Goal: Task Accomplishment & Management: Manage account settings

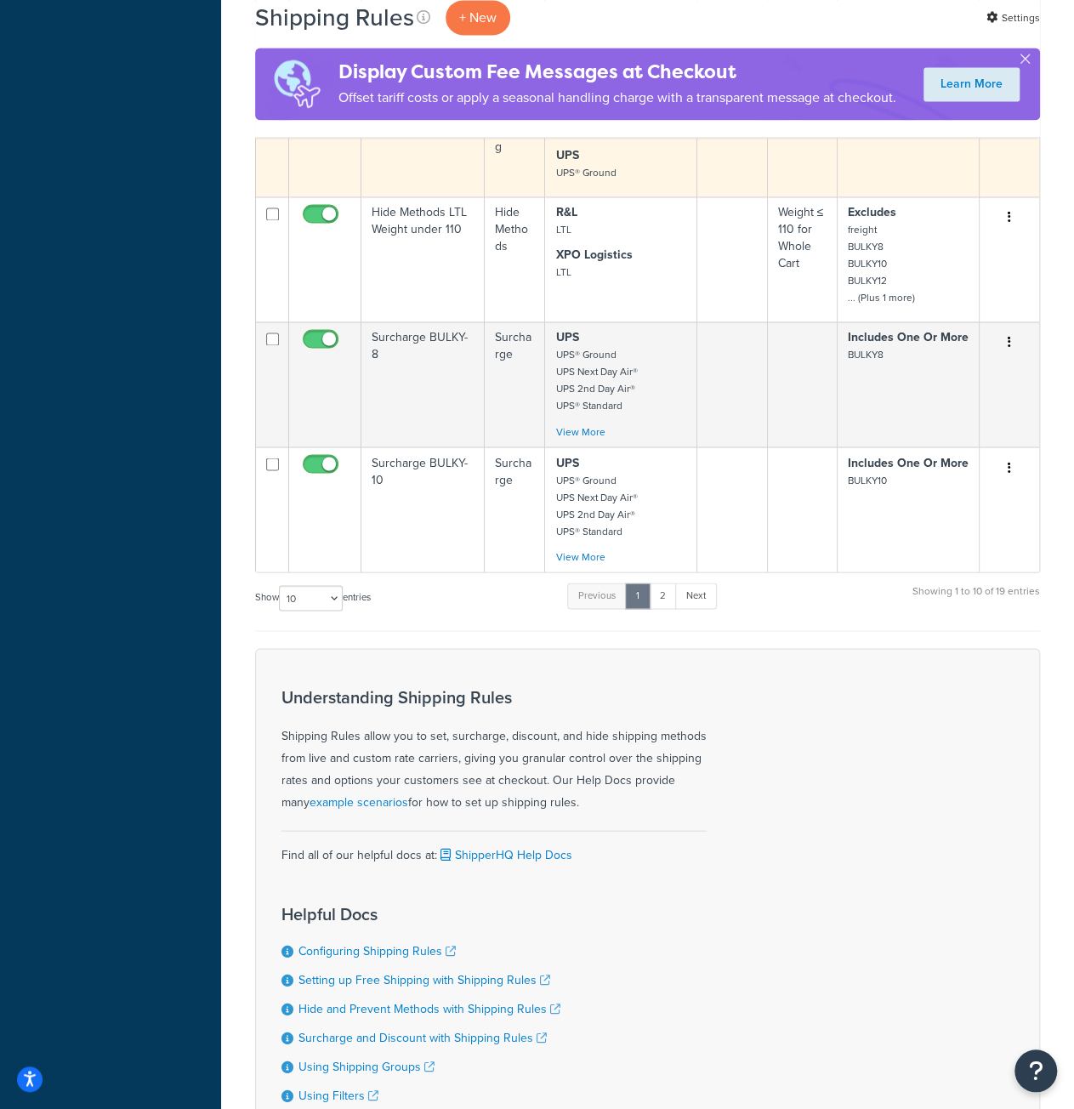
scroll to position [1276, 0]
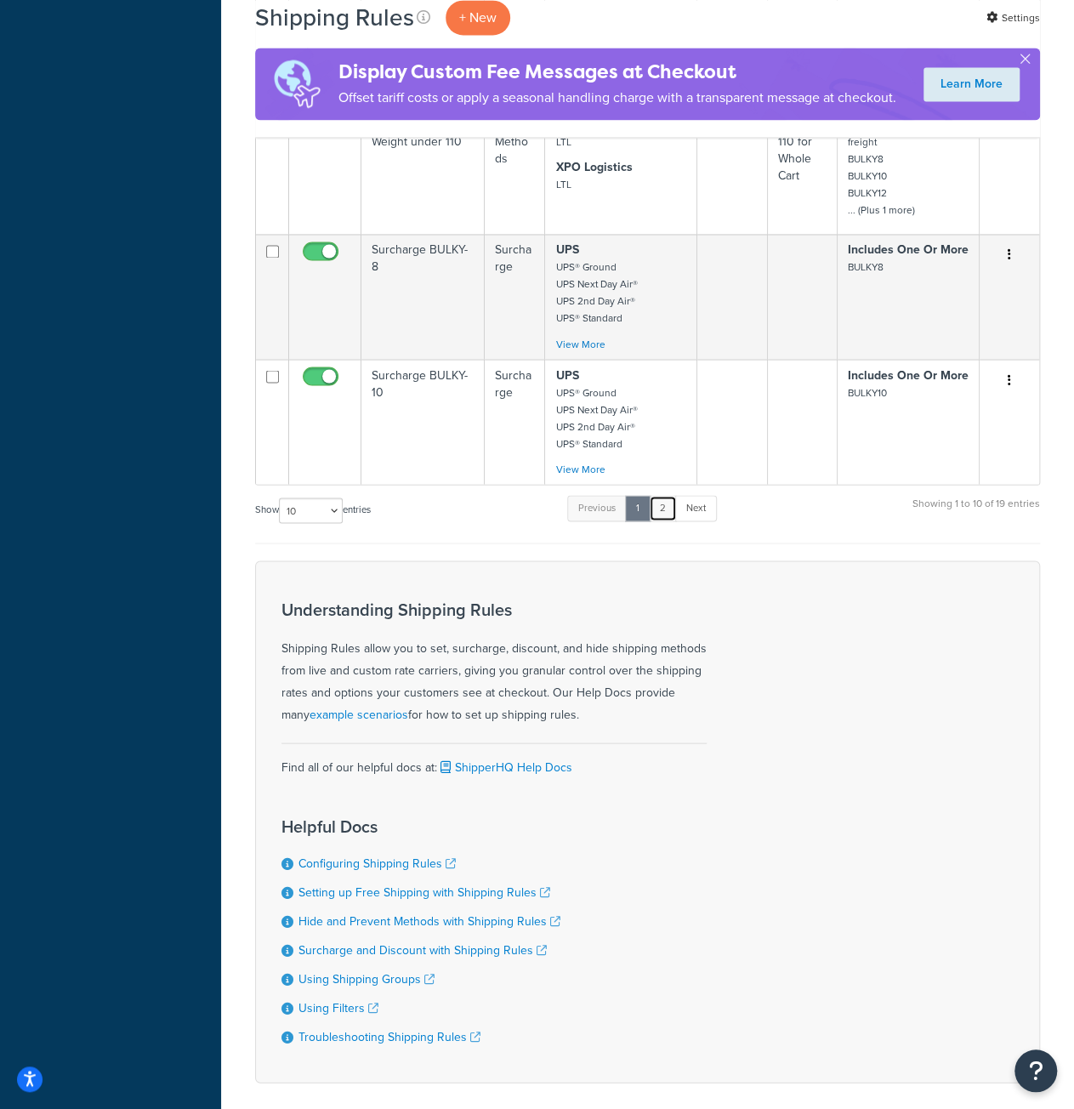
click at [664, 495] on link "2" at bounding box center [663, 508] width 28 height 26
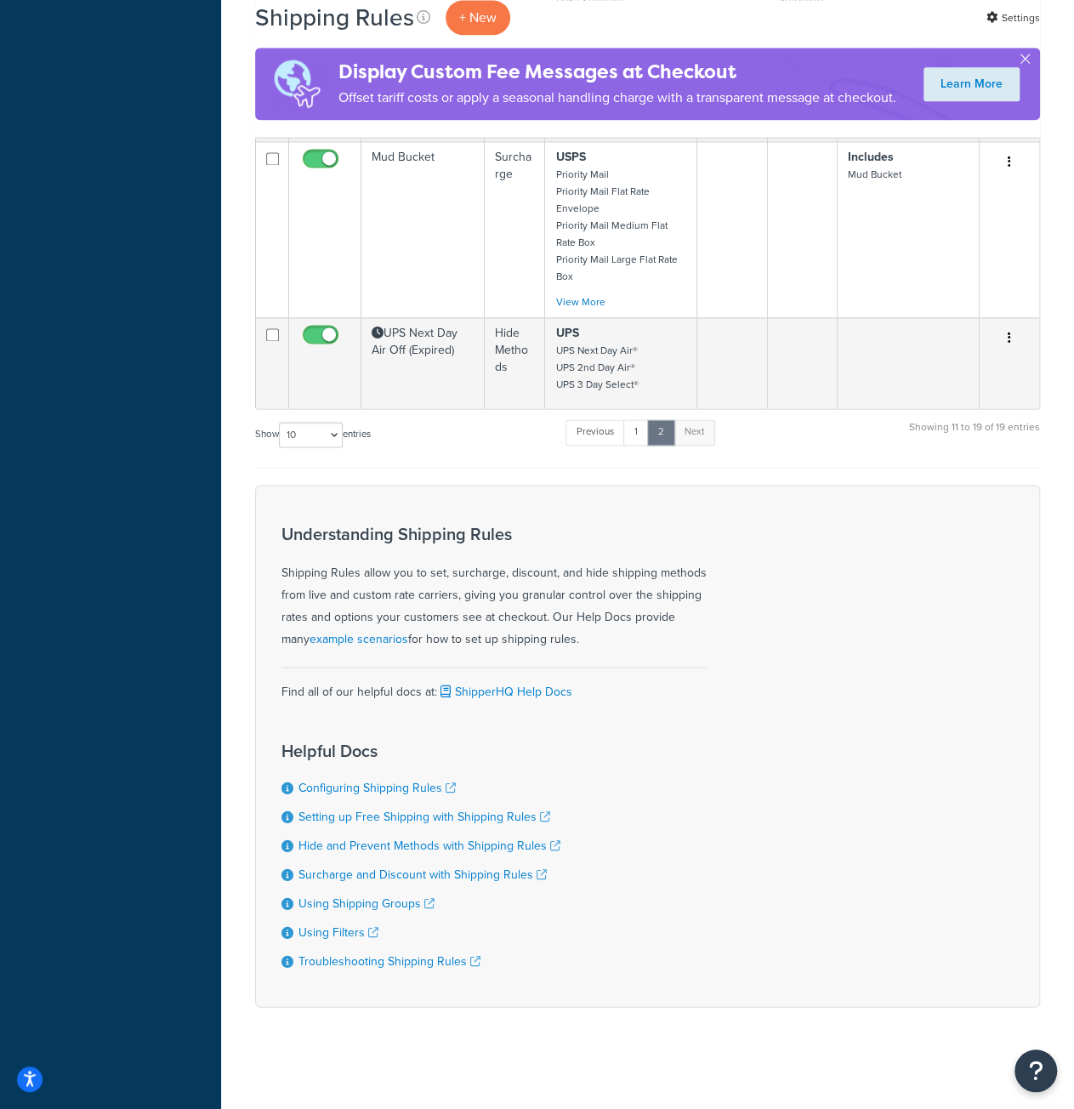
scroll to position [1071, 0]
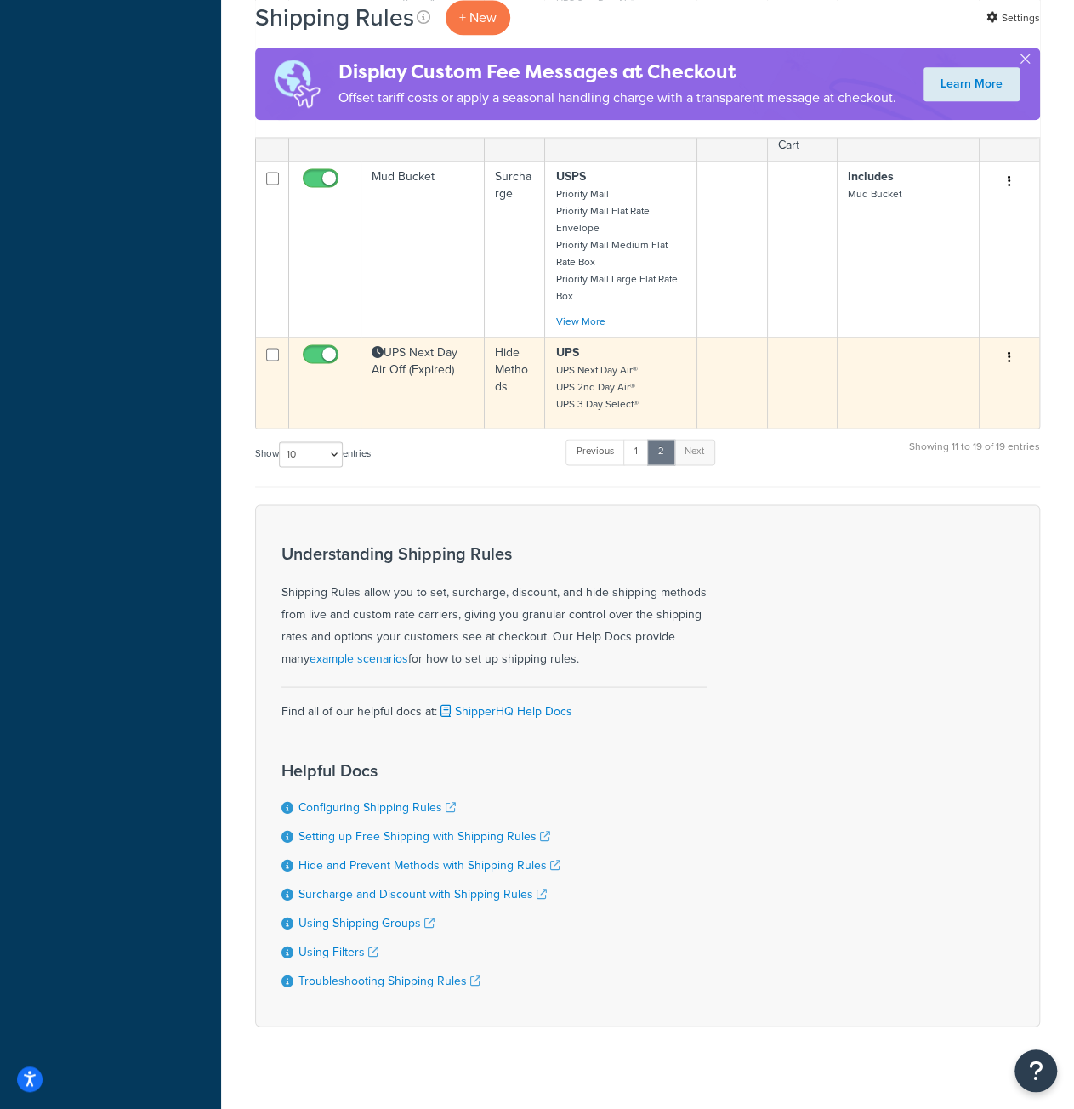
click at [437, 362] on td "UPS Next Day Air Off (Expired)" at bounding box center [423, 382] width 123 height 91
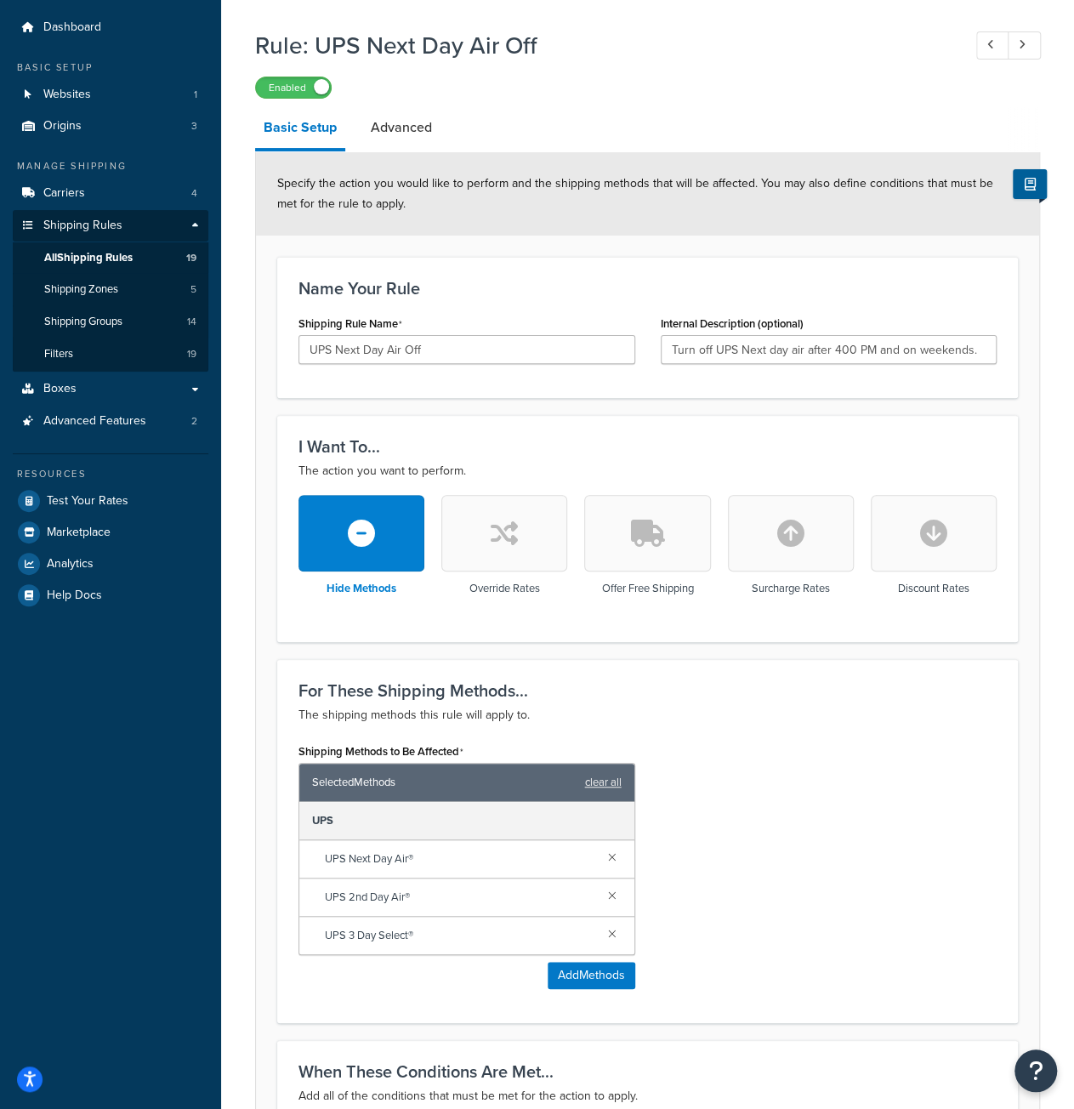
scroll to position [85, 0]
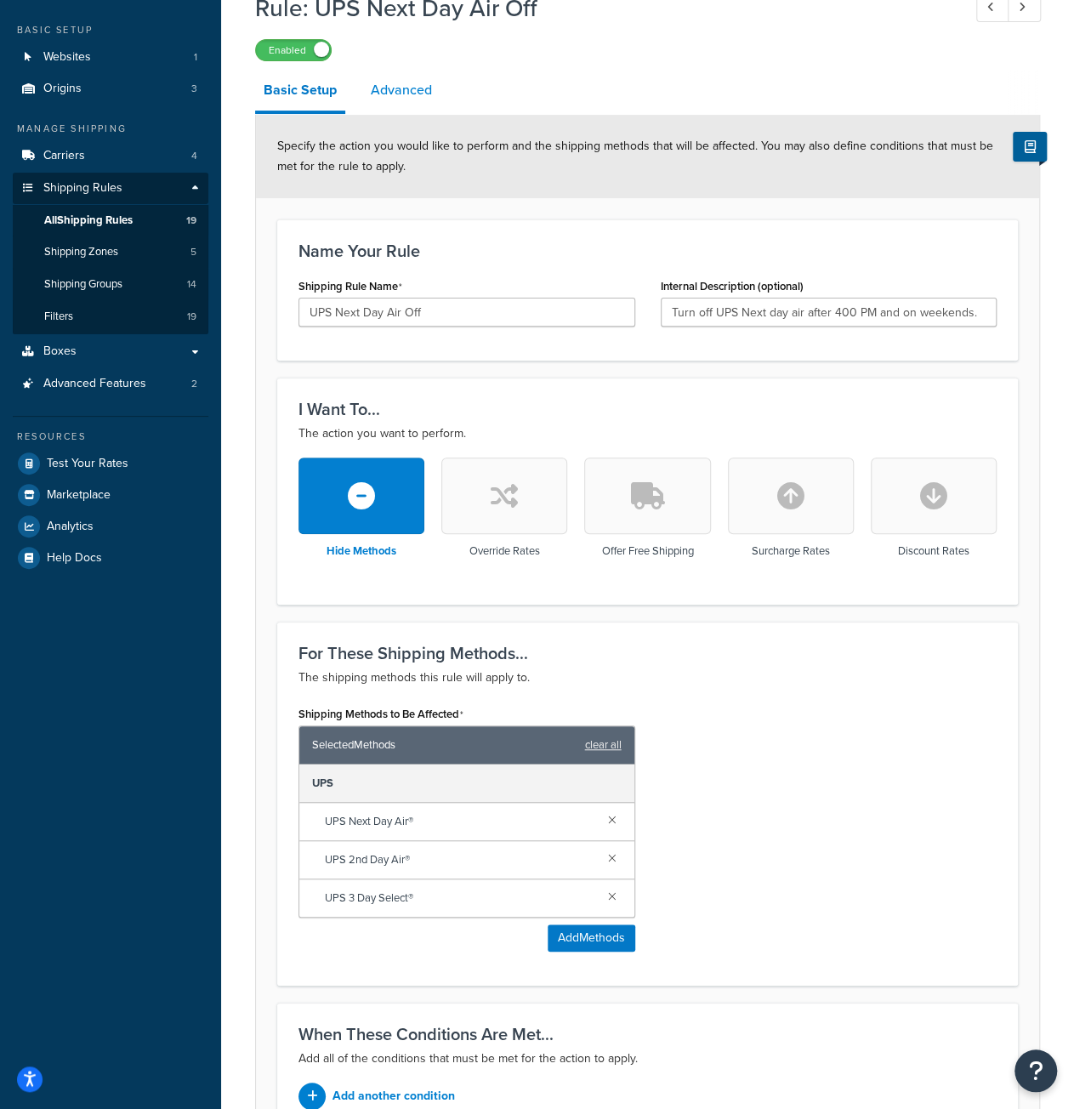
click at [407, 100] on link "Advanced" at bounding box center [401, 90] width 78 height 41
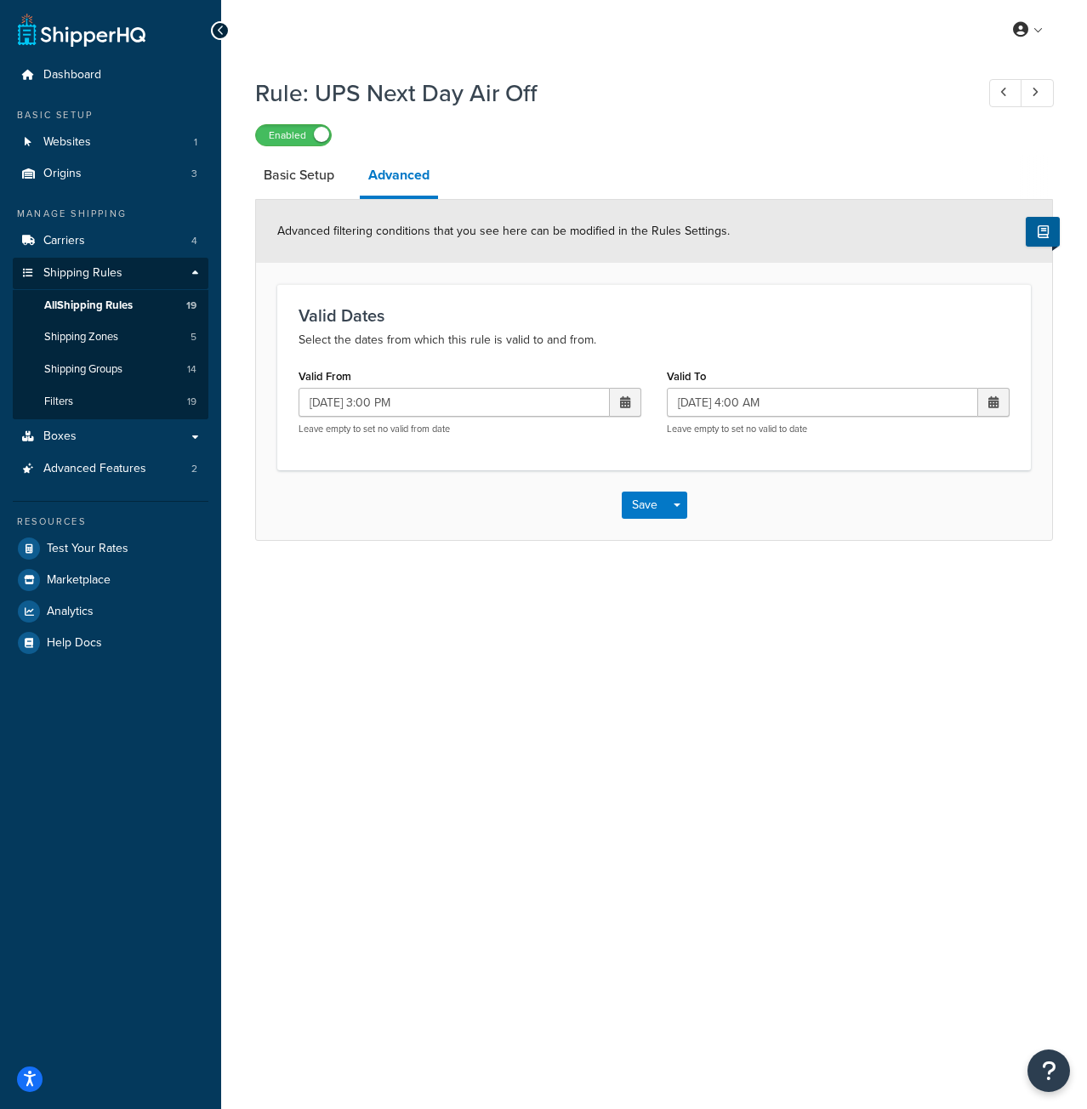
click at [625, 401] on span at bounding box center [625, 402] width 10 height 12
click at [536, 538] on td "15" at bounding box center [535, 538] width 29 height 26
type input "10/15/2025 3:00 PM"
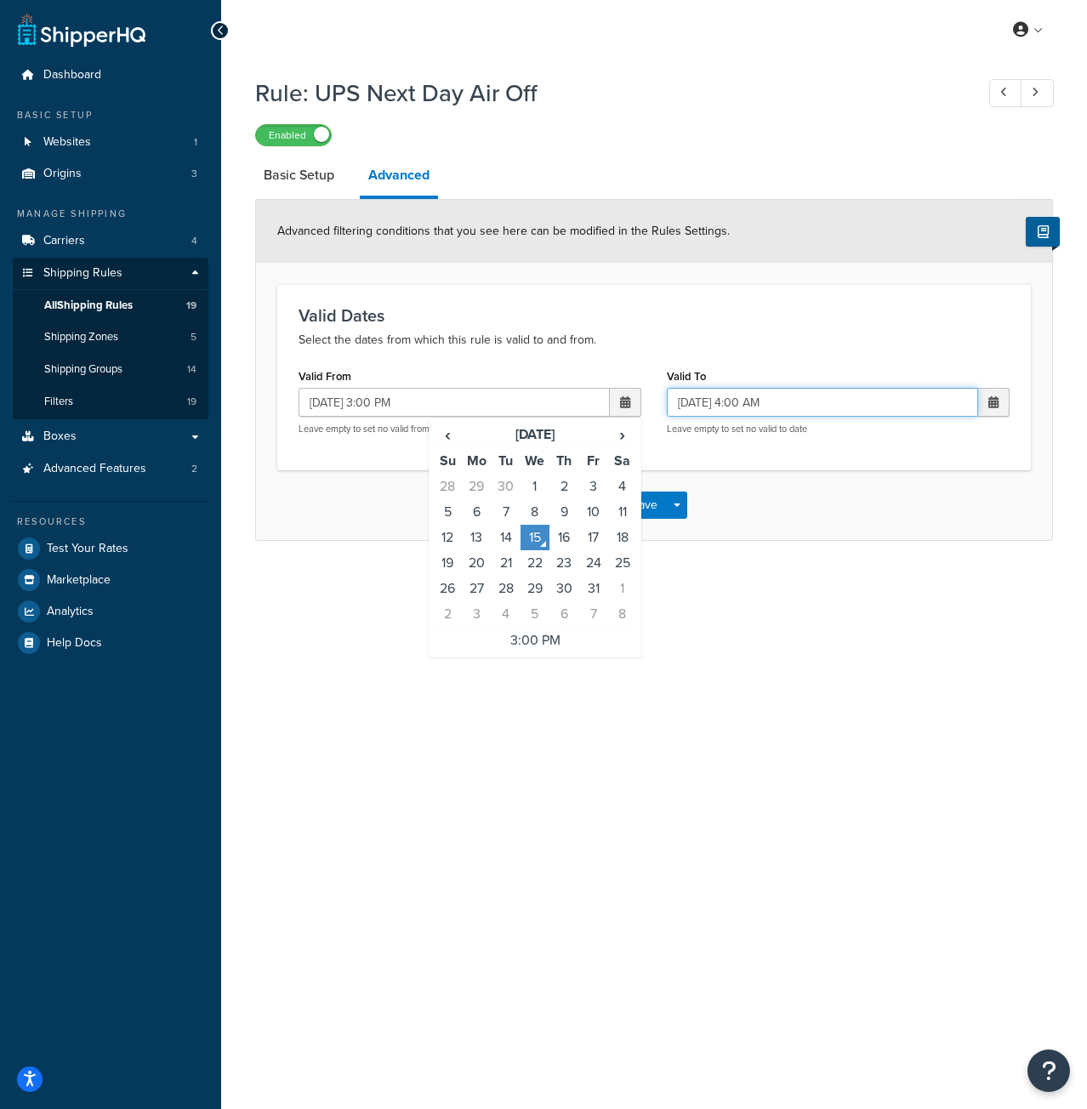
click at [823, 407] on input "10/15/2025 4:00 AM" at bounding box center [822, 402] width 311 height 29
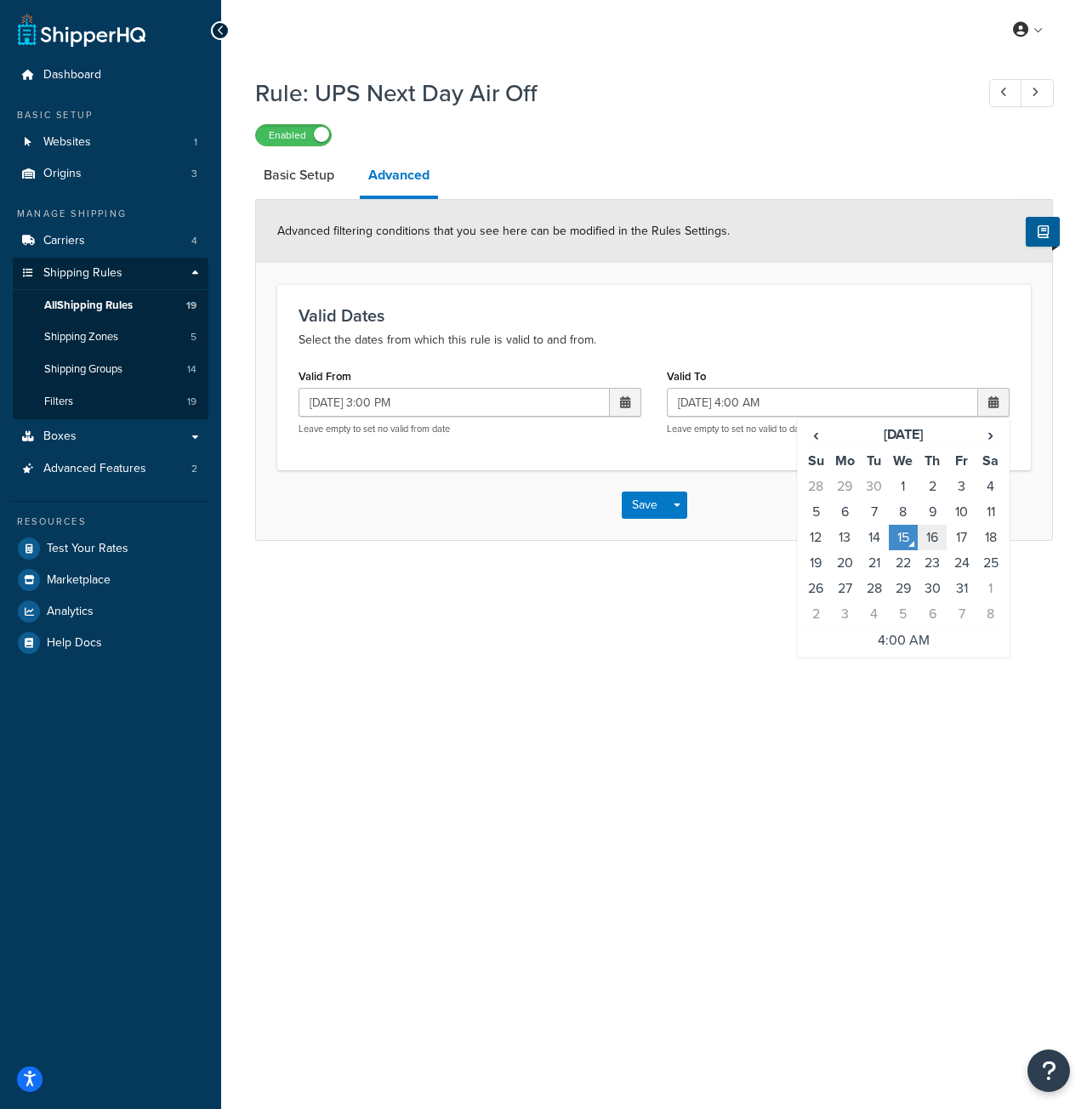
click at [932, 528] on td "16" at bounding box center [932, 538] width 29 height 26
type input "10/16/2025 4:00 AM"
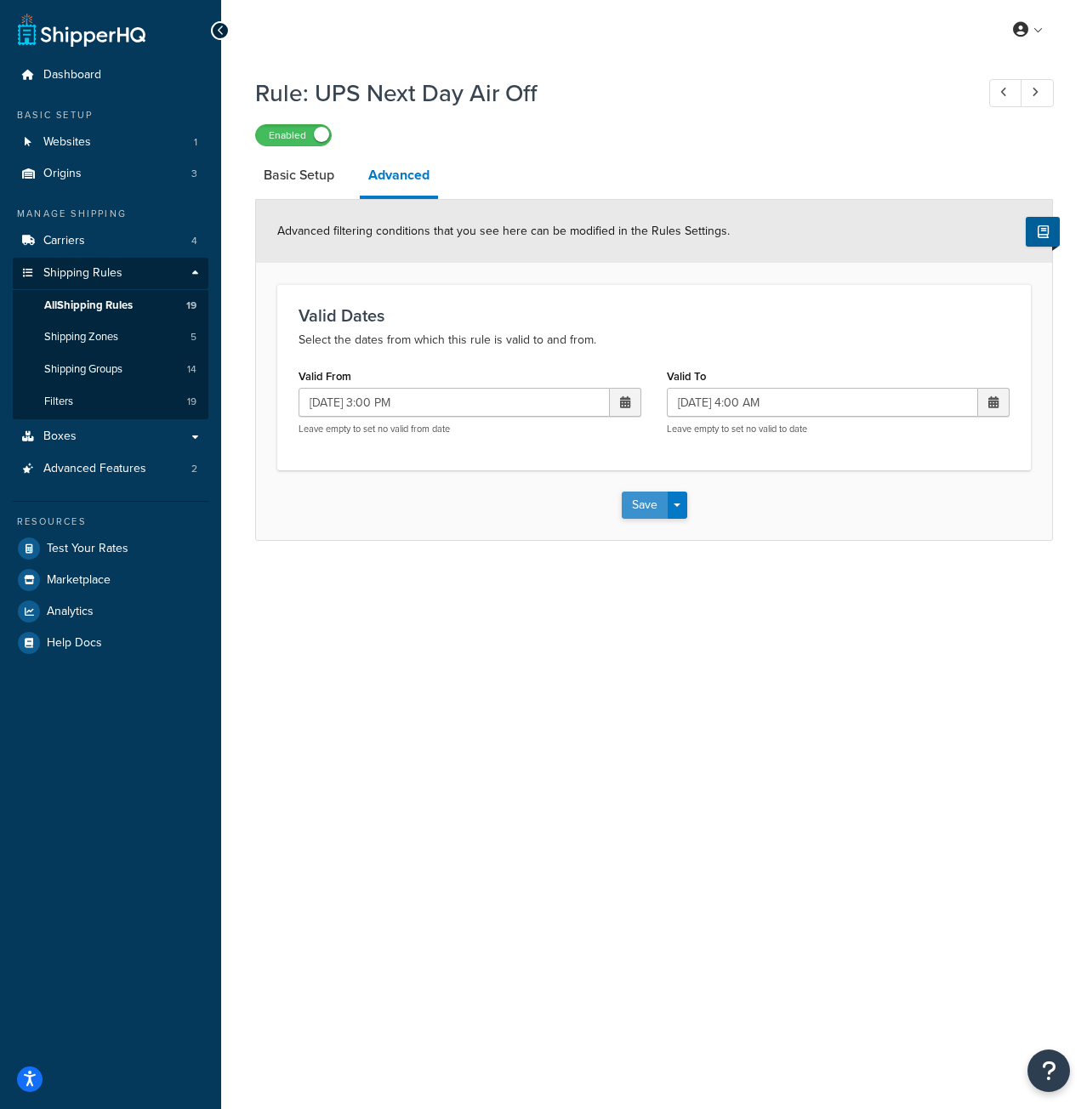
click at [657, 498] on button "Save" at bounding box center [645, 505] width 46 height 27
